Goal: Task Accomplishment & Management: Use online tool/utility

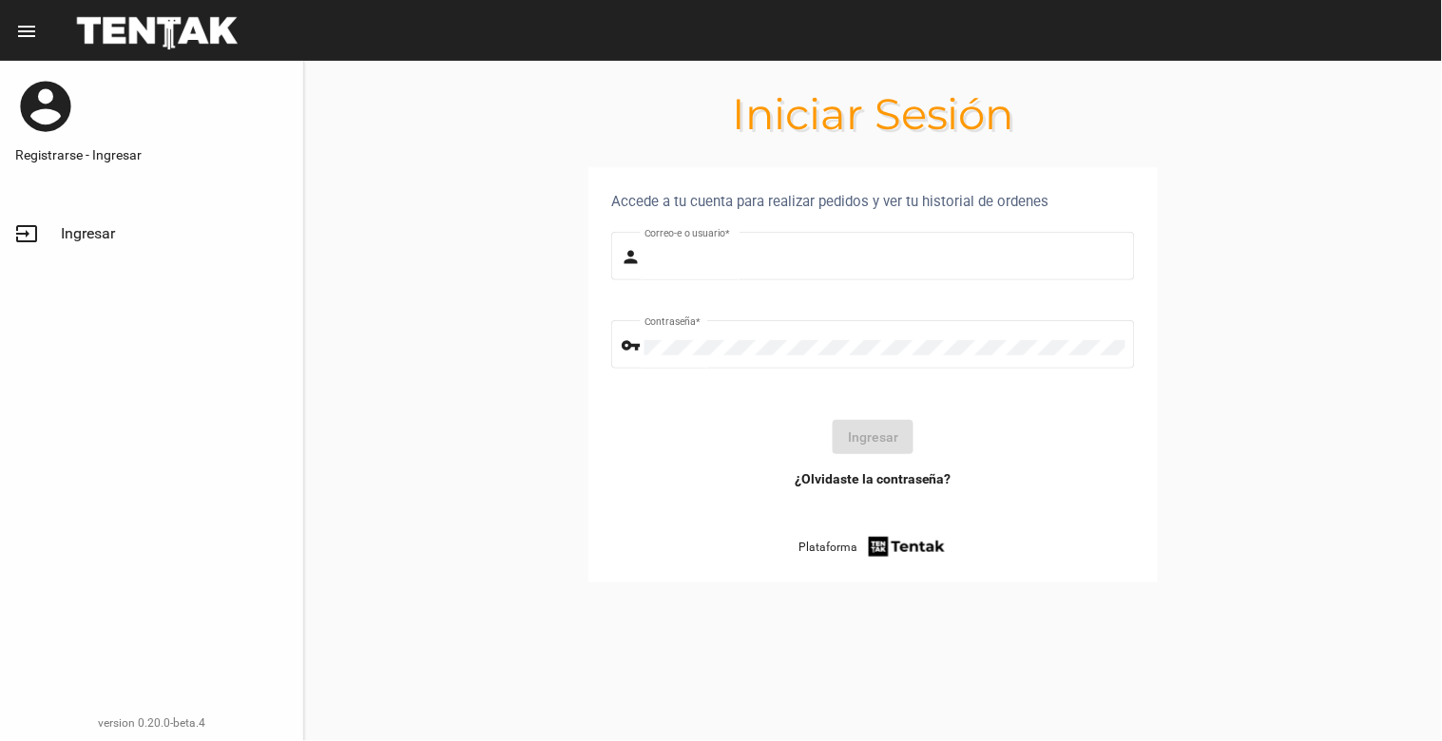
type input "[EMAIL_ADDRESS][DOMAIN_NAME]"
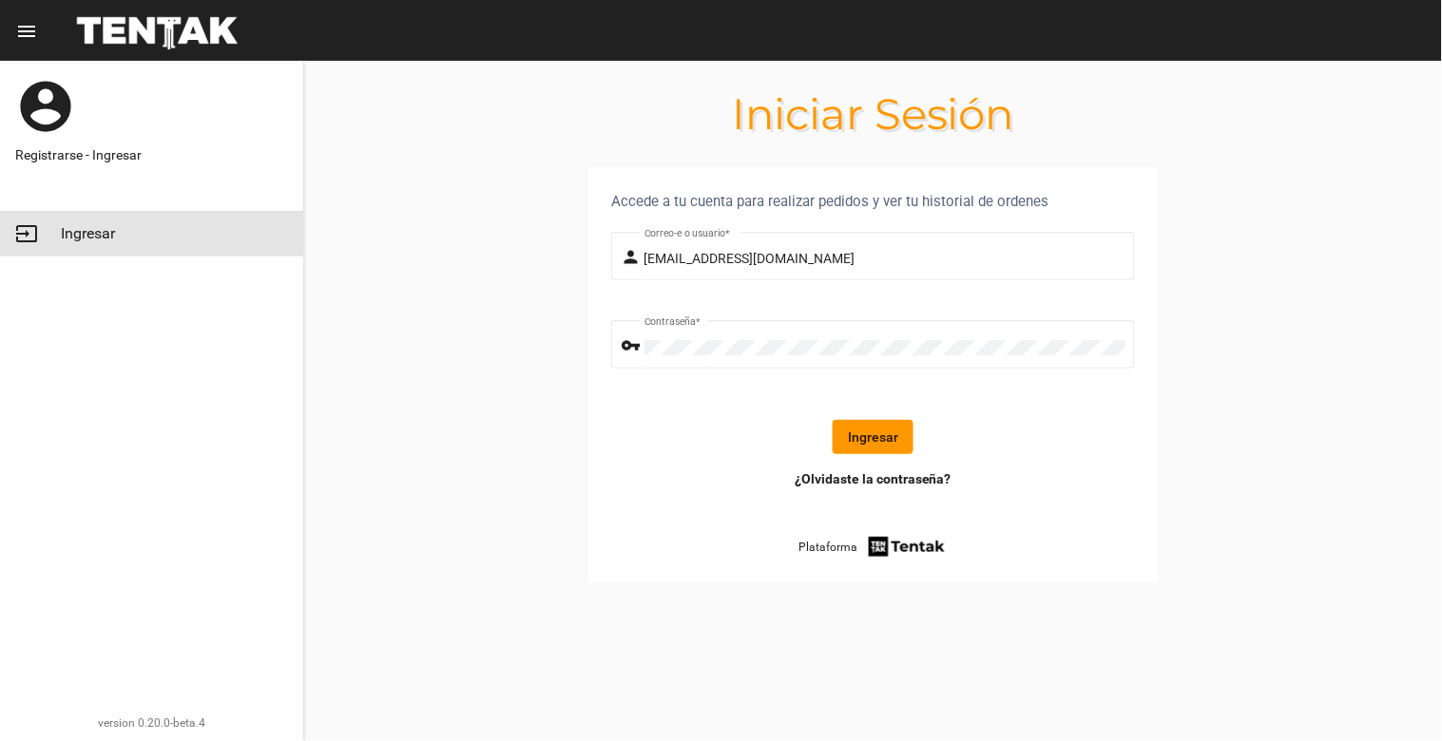
click at [86, 231] on span "Ingresar" at bounding box center [88, 233] width 54 height 19
click at [859, 443] on button "Ingresar" at bounding box center [872, 437] width 81 height 34
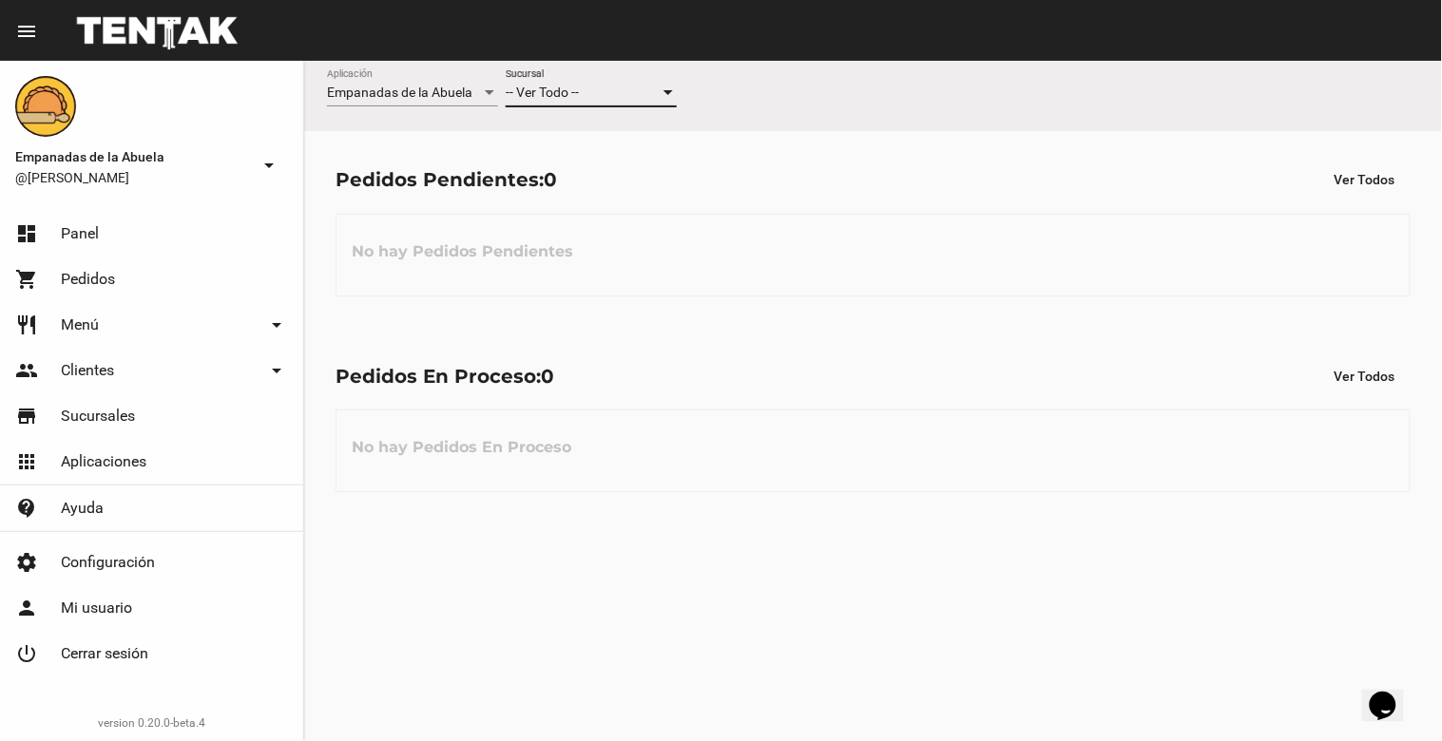
click at [576, 87] on span "-- Ver Todo --" at bounding box center [542, 92] width 73 height 15
click at [590, 171] on span "Lomas de Zamora" at bounding box center [591, 173] width 171 height 40
click at [620, 97] on div "-- Ver Todo --" at bounding box center [583, 93] width 154 height 15
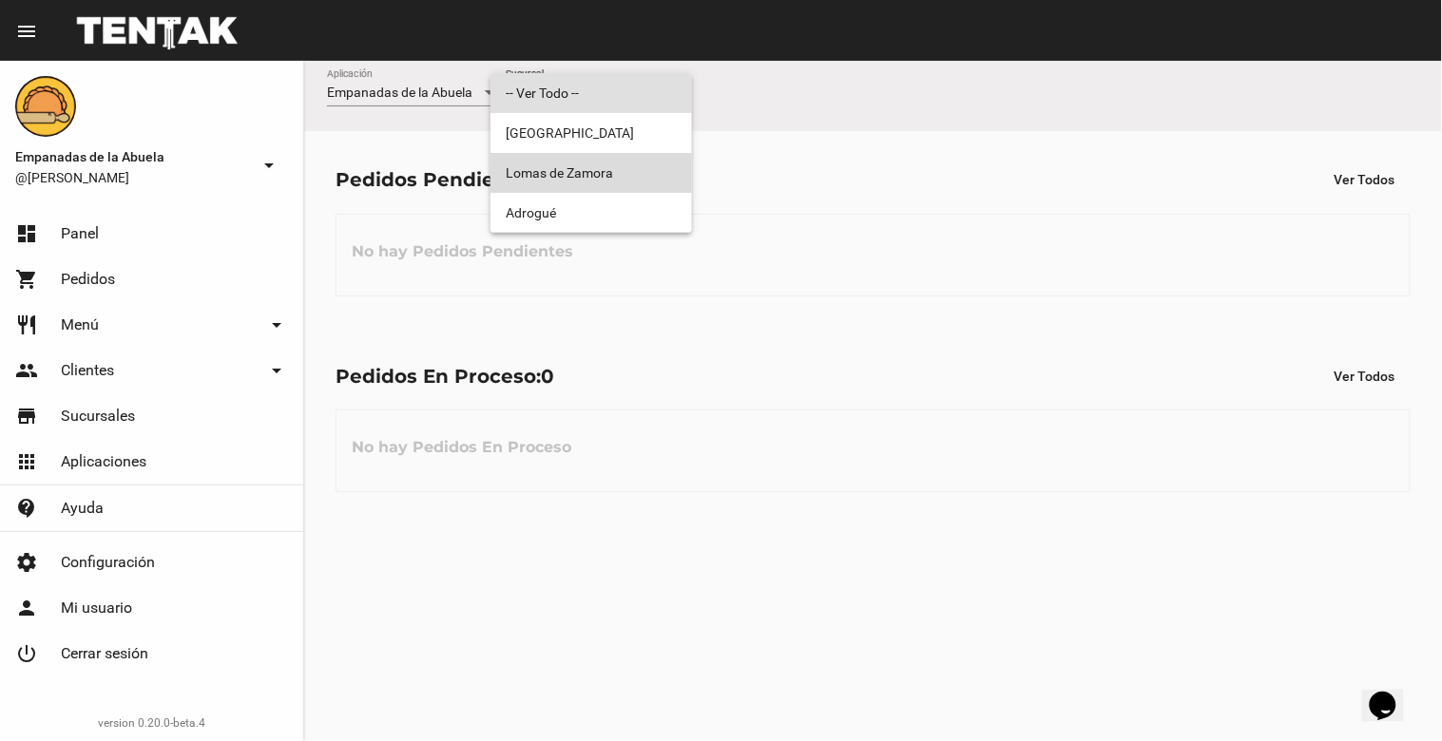
click at [596, 183] on span "Lomas de Zamora" at bounding box center [591, 173] width 171 height 40
